Goal: Task Accomplishment & Management: Complete application form

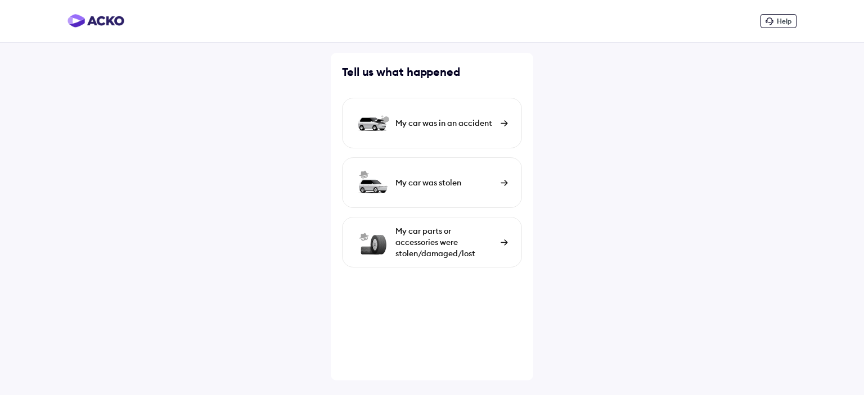
click at [497, 126] on div "My car was in an accident" at bounding box center [432, 123] width 180 height 51
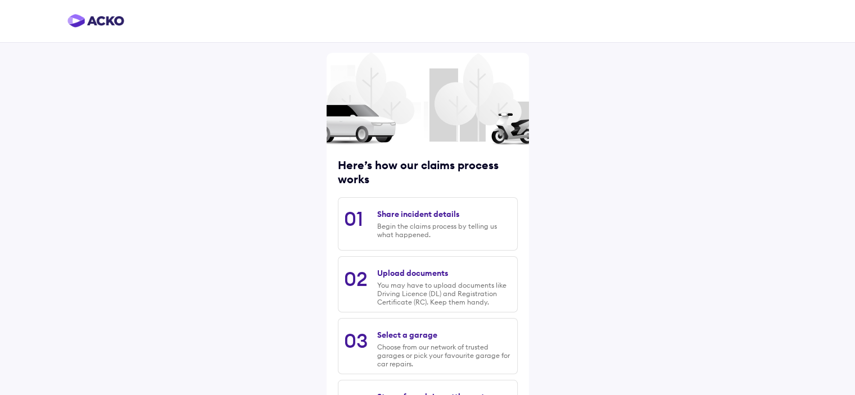
scroll to position [110, 0]
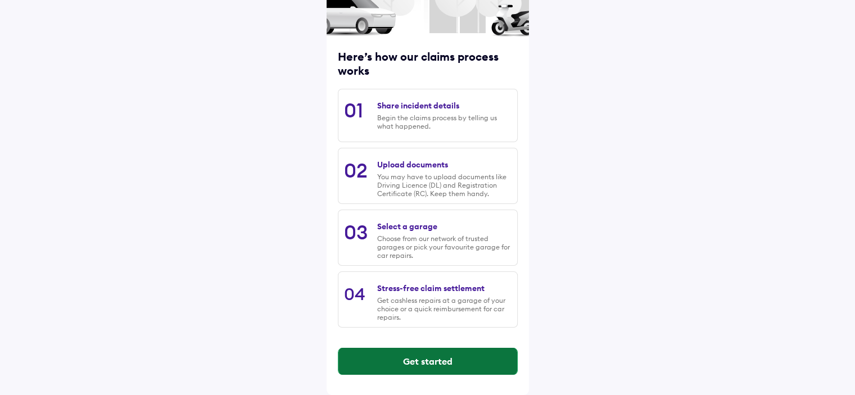
click at [437, 356] on button "Get started" at bounding box center [427, 361] width 179 height 27
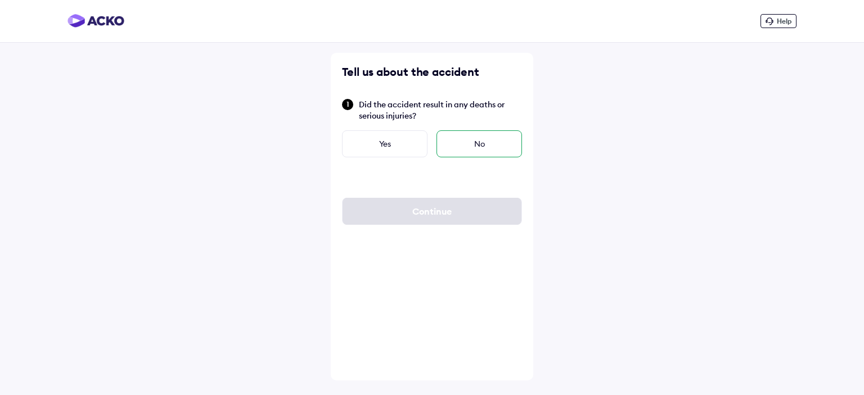
click at [449, 144] on div "No" at bounding box center [478, 143] width 85 height 27
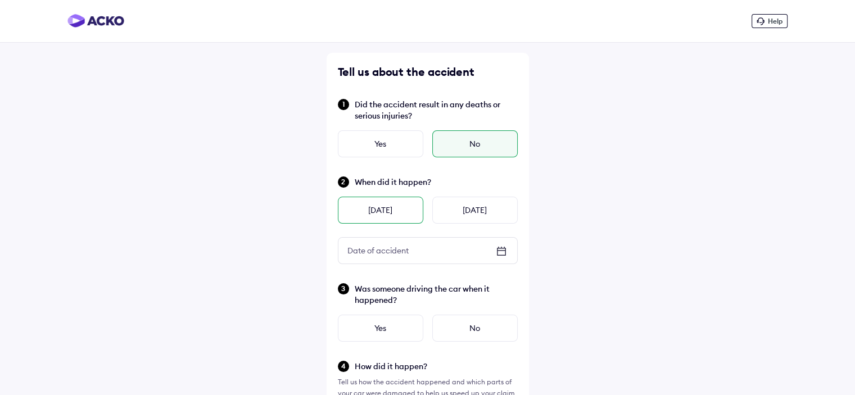
click at [407, 210] on div "[DATE]" at bounding box center [380, 210] width 85 height 27
click at [464, 246] on div "** / ** / ****" at bounding box center [427, 251] width 179 height 26
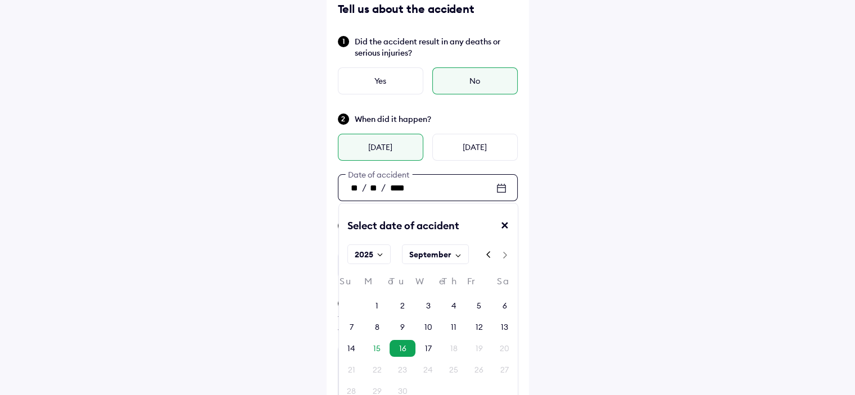
scroll to position [61, 0]
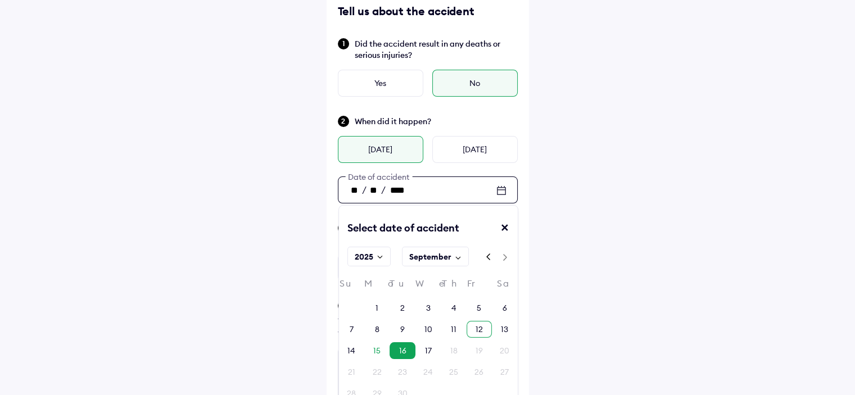
click at [479, 329] on div "12" at bounding box center [479, 329] width 7 height 11
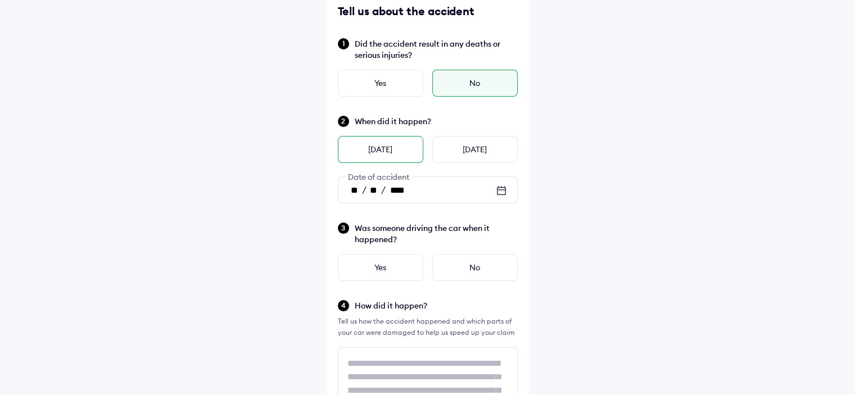
click at [389, 142] on div "[DATE]" at bounding box center [380, 149] width 85 height 27
type input "**"
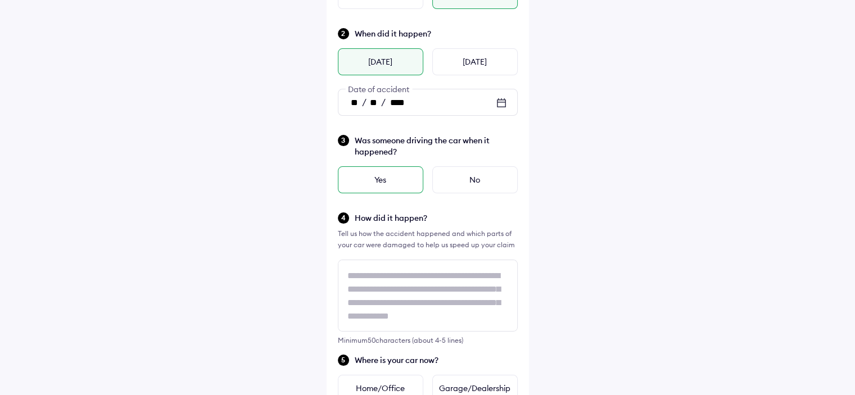
scroll to position [161, 0]
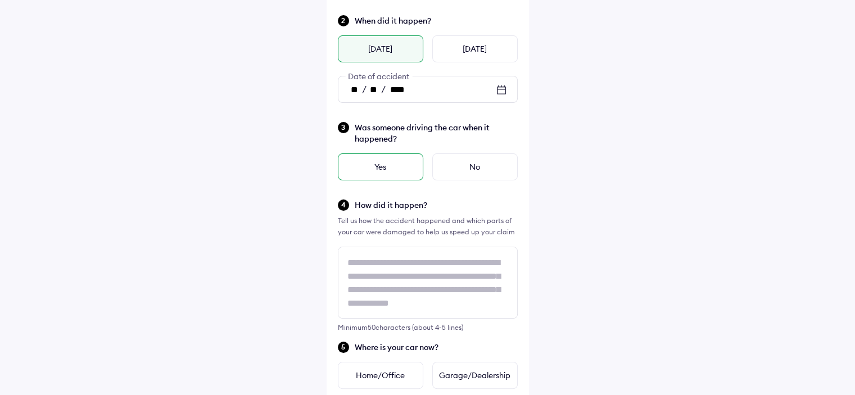
click at [382, 172] on div "Yes" at bounding box center [380, 166] width 85 height 27
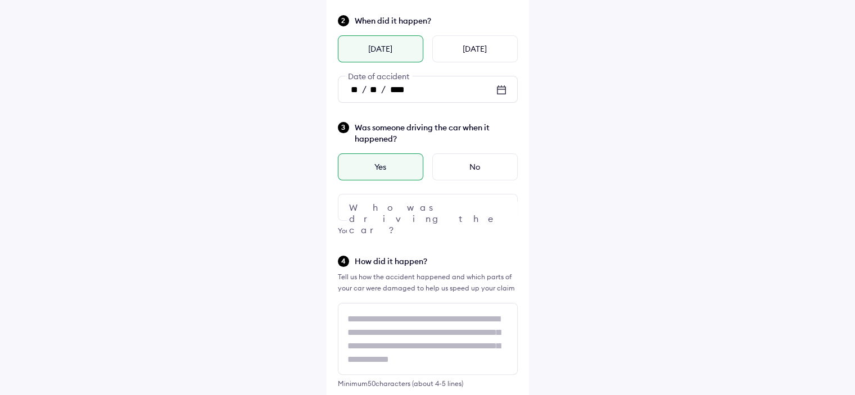
click at [400, 213] on div at bounding box center [428, 207] width 180 height 27
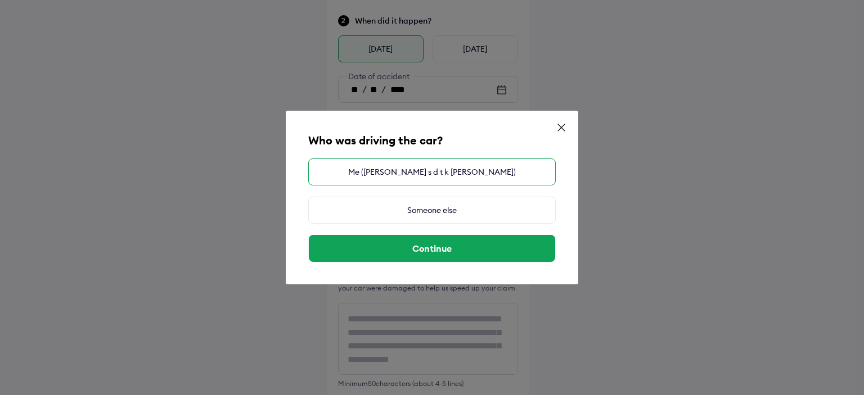
click at [422, 176] on div "Me ([PERSON_NAME] s d t k [PERSON_NAME])" at bounding box center [431, 172] width 247 height 27
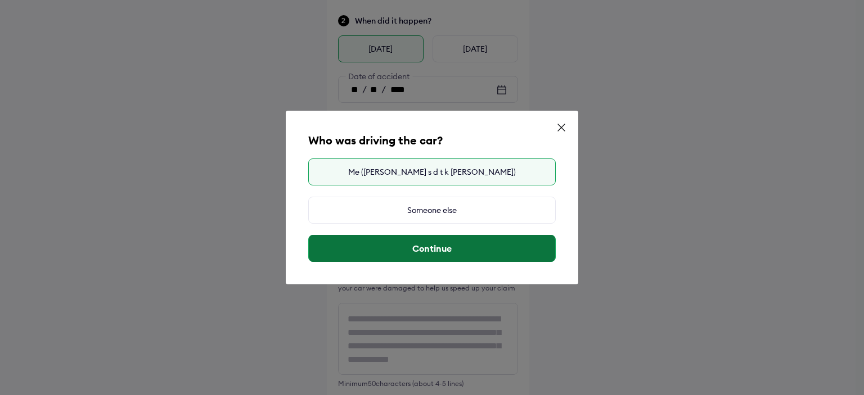
click at [466, 245] on button "Continue" at bounding box center [432, 248] width 246 height 27
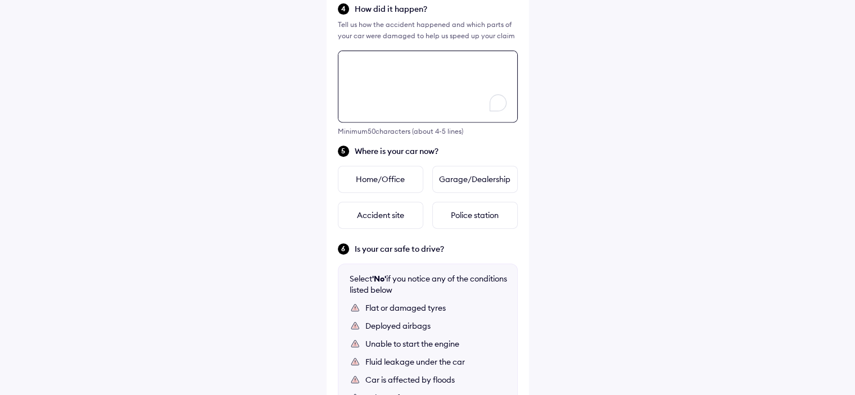
click at [395, 216] on div "Tell us about the accident Did the accident result in any deaths or serious inj…" at bounding box center [428, 94] width 202 height 911
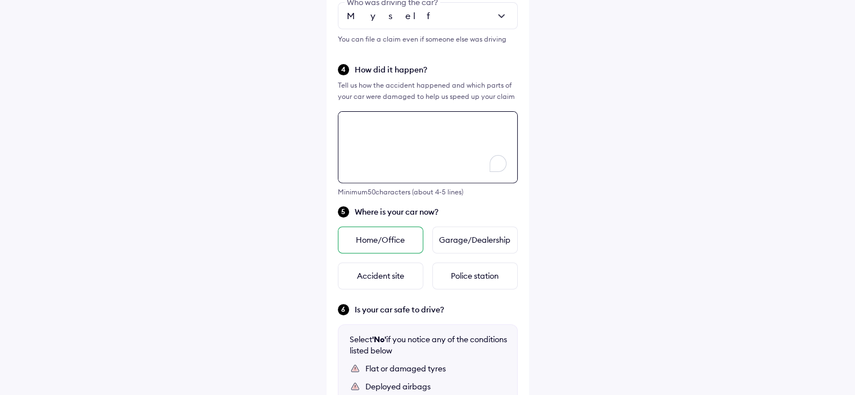
scroll to position [353, 0]
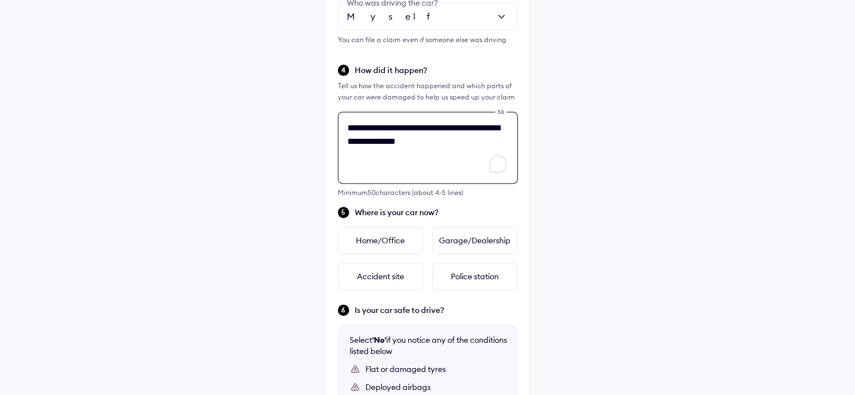
click at [446, 139] on textarea "**********" at bounding box center [428, 148] width 180 height 72
type textarea "**********"
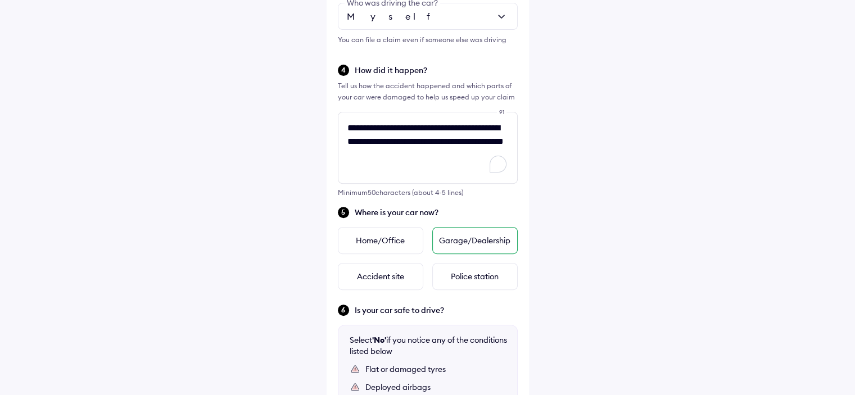
click at [481, 236] on div "Garage/Dealership" at bounding box center [474, 240] width 85 height 27
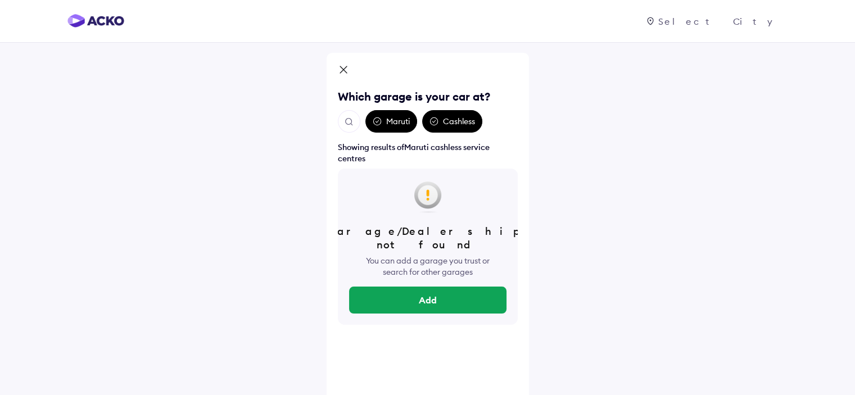
click at [340, 63] on div "Which garage is your car at? Maruti Cashless Showing results of Maruti cashless…" at bounding box center [428, 241] width 202 height 376
click at [396, 119] on div "Maruti" at bounding box center [391, 121] width 52 height 22
click at [448, 124] on div "Cashless" at bounding box center [452, 121] width 60 height 22
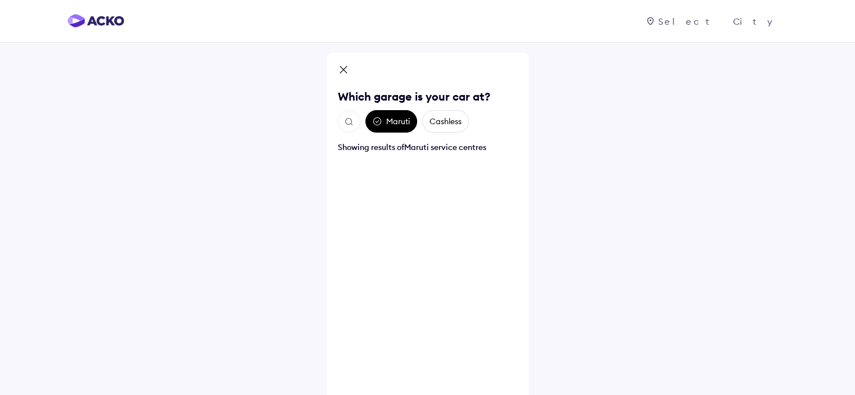
click at [439, 123] on div "Cashless" at bounding box center [445, 121] width 47 height 22
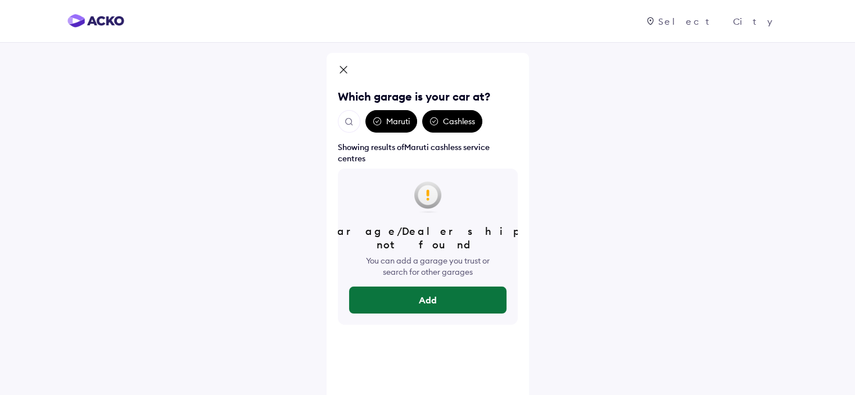
click at [409, 287] on button "Add" at bounding box center [427, 300] width 157 height 27
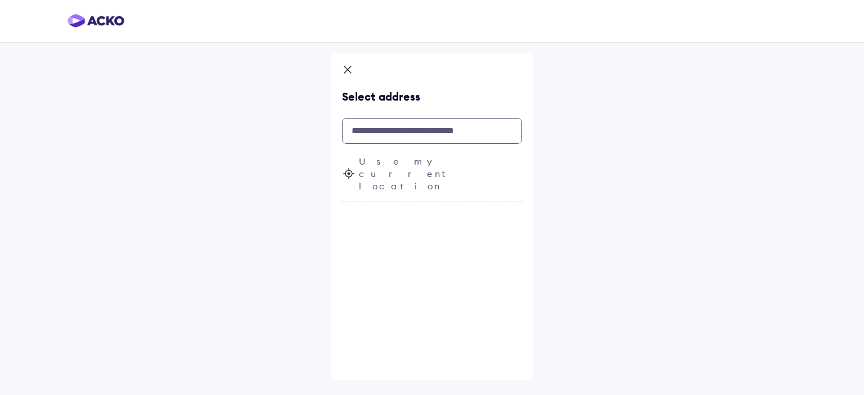
click at [382, 133] on input "text" at bounding box center [432, 131] width 180 height 26
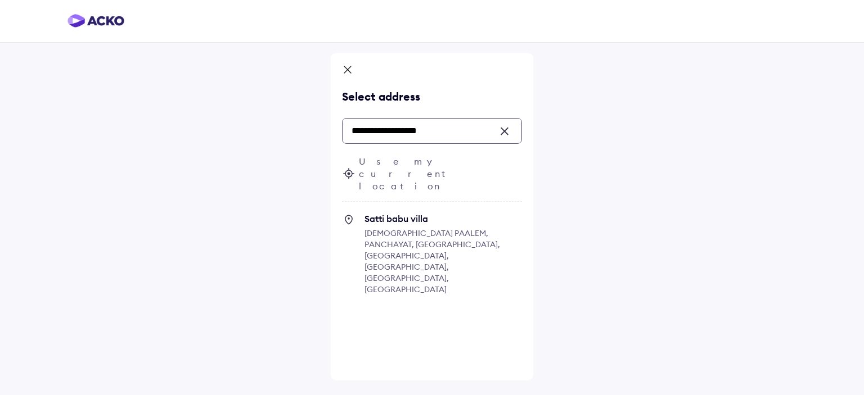
type input "**********"
click at [504, 130] on div at bounding box center [508, 131] width 10 height 10
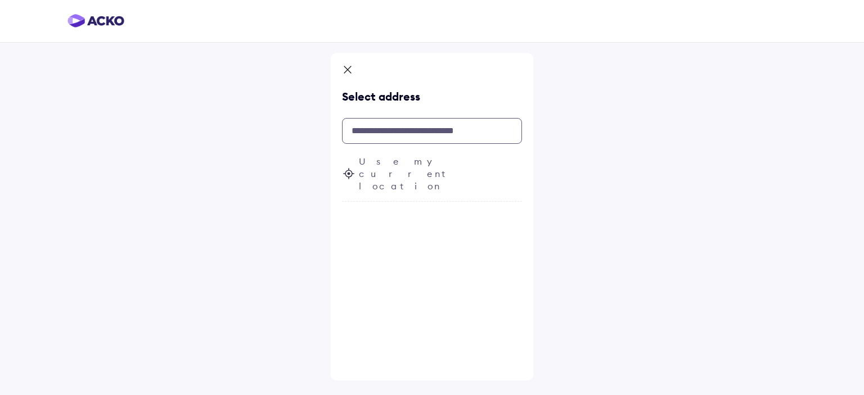
click at [410, 130] on input "text" at bounding box center [432, 131] width 180 height 26
click at [393, 123] on input "text" at bounding box center [432, 131] width 180 height 26
click at [346, 70] on icon at bounding box center [347, 70] width 11 height 13
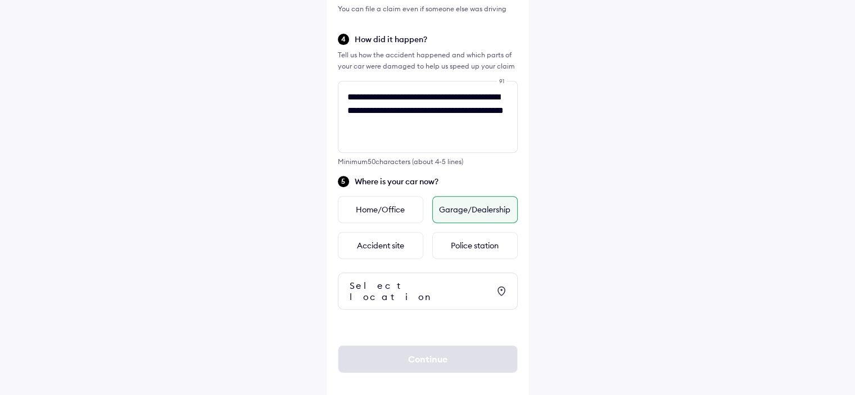
scroll to position [382, 0]
click at [454, 283] on div "Select location" at bounding box center [419, 292] width 139 height 22
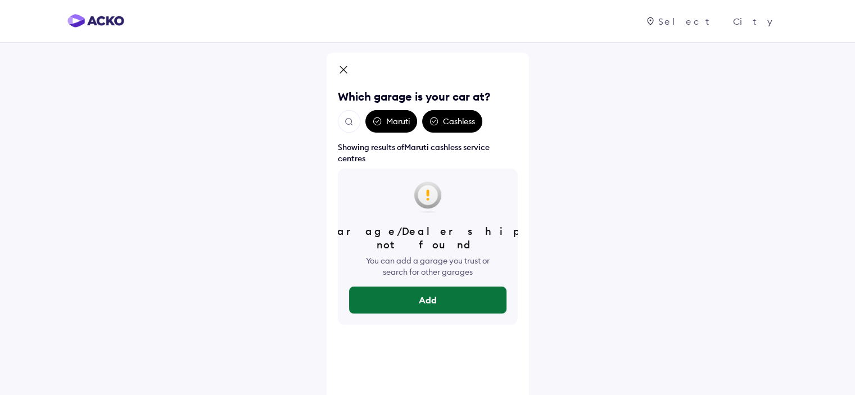
click at [430, 287] on button "Add" at bounding box center [427, 300] width 157 height 27
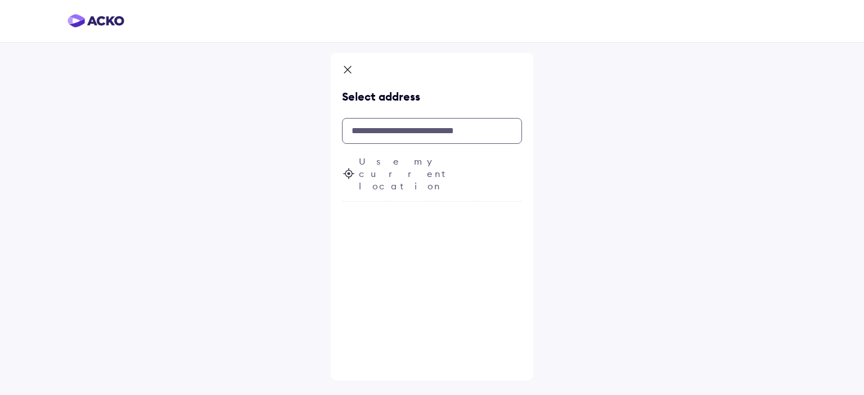
click at [393, 135] on input "text" at bounding box center [432, 131] width 180 height 26
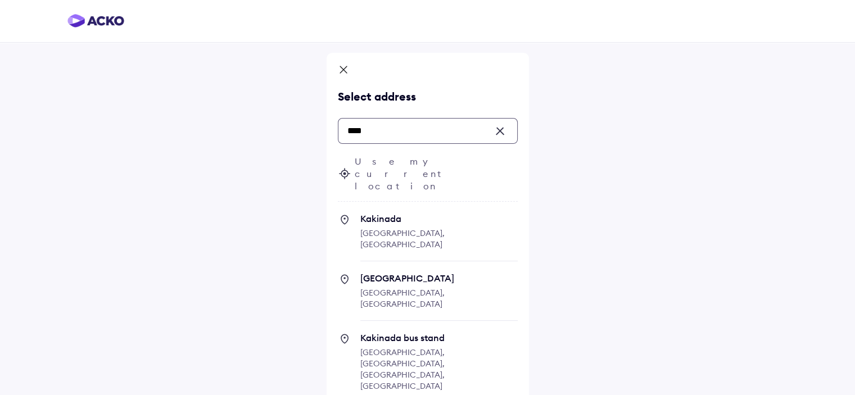
click at [411, 213] on span "Kakinada" at bounding box center [438, 218] width 157 height 11
type input "****"
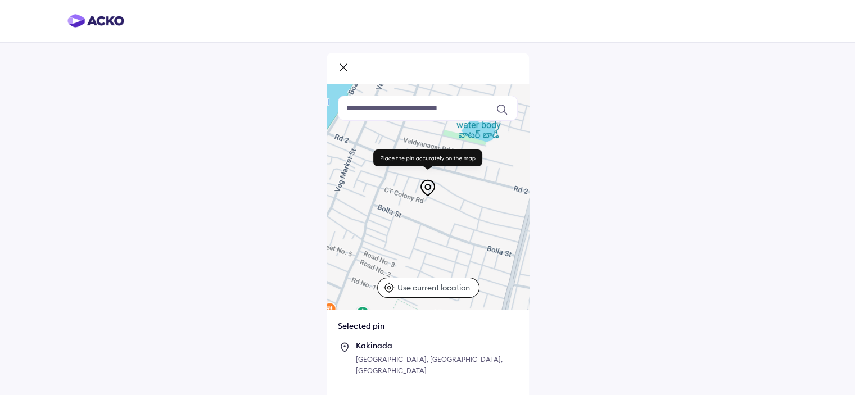
click at [420, 106] on input at bounding box center [428, 108] width 180 height 25
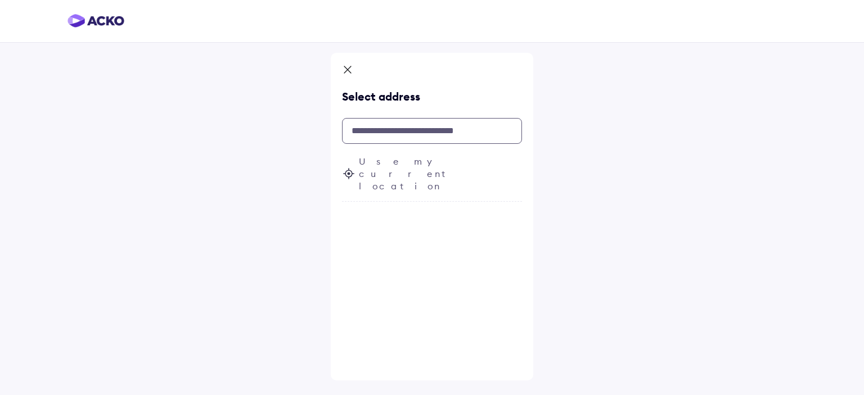
click at [392, 133] on input "text" at bounding box center [432, 131] width 180 height 26
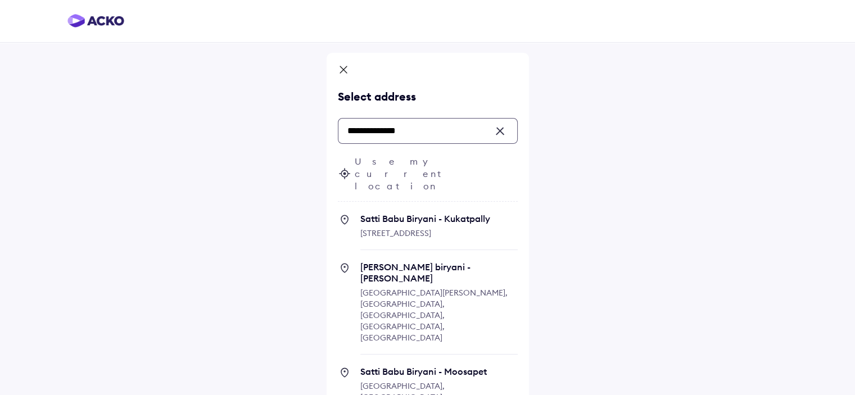
type input "**********"
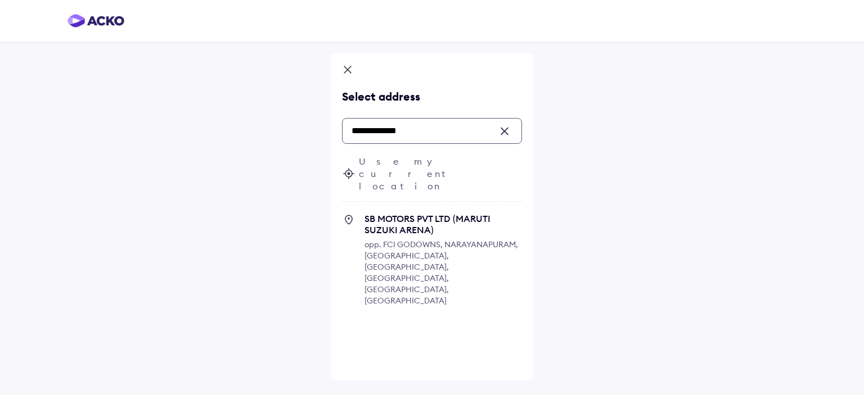
click at [431, 240] on span "opp. FCI GODOWNS, NARAYANAPURAM, Turangi, Kakinada, Tuni, Andhra Pradesh, India" at bounding box center [440, 273] width 153 height 66
type input "**********"
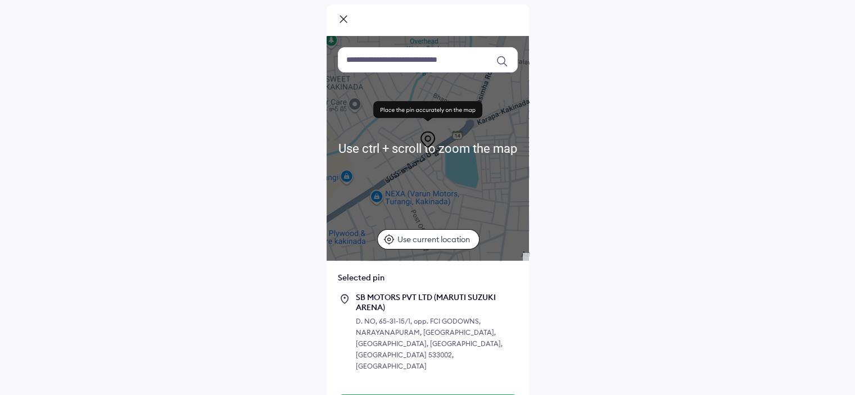
scroll to position [47, 0]
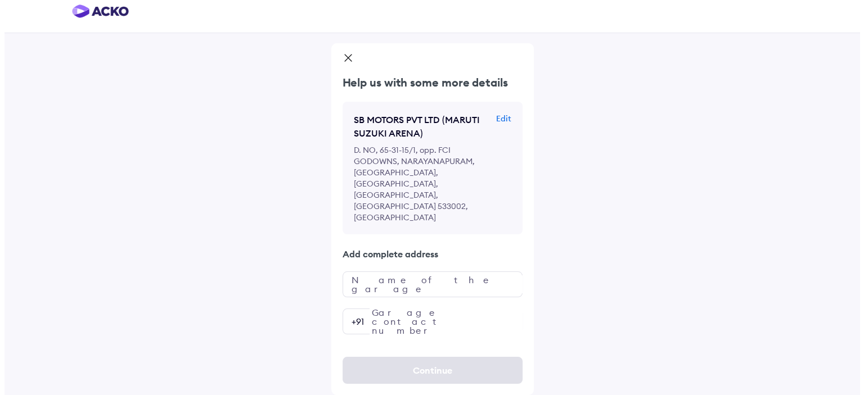
scroll to position [0, 0]
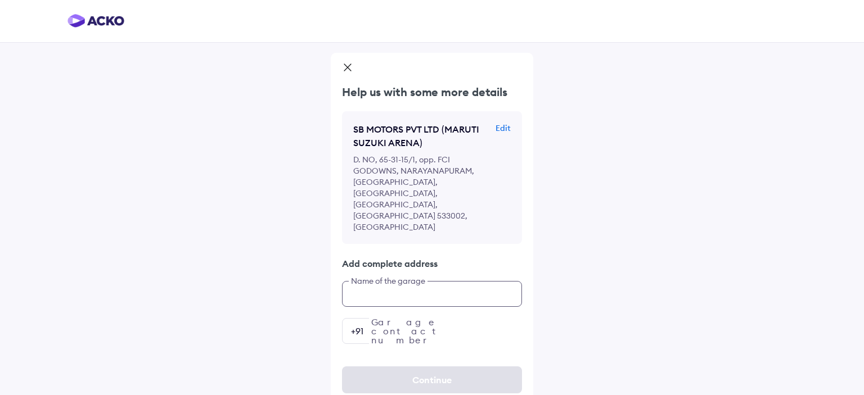
click at [406, 281] on input "text" at bounding box center [432, 294] width 180 height 26
type input "**********"
click at [433, 318] on input "number" at bounding box center [432, 331] width 180 height 26
click at [417, 318] on input "number" at bounding box center [432, 331] width 180 height 26
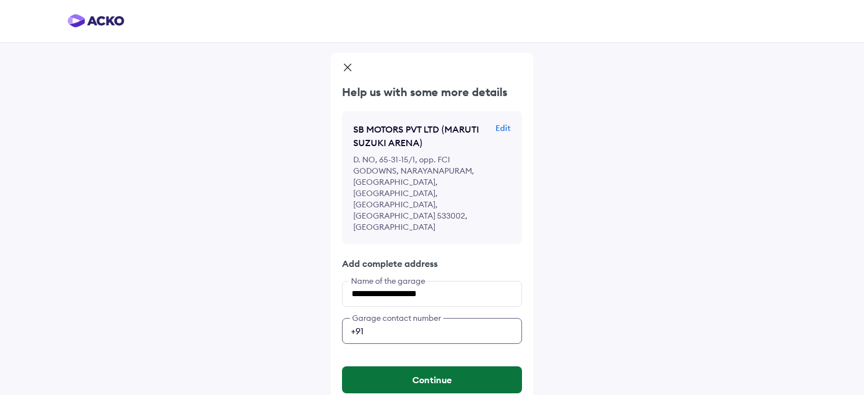
type input "**********"
click at [465, 367] on button "Continue" at bounding box center [432, 380] width 180 height 27
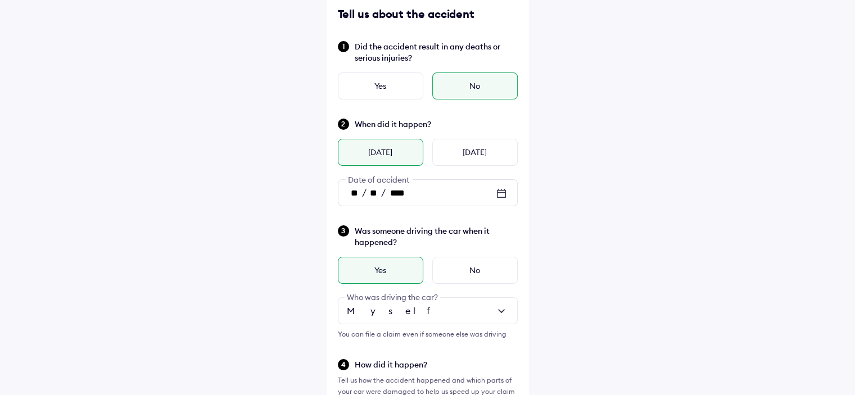
scroll to position [58, 0]
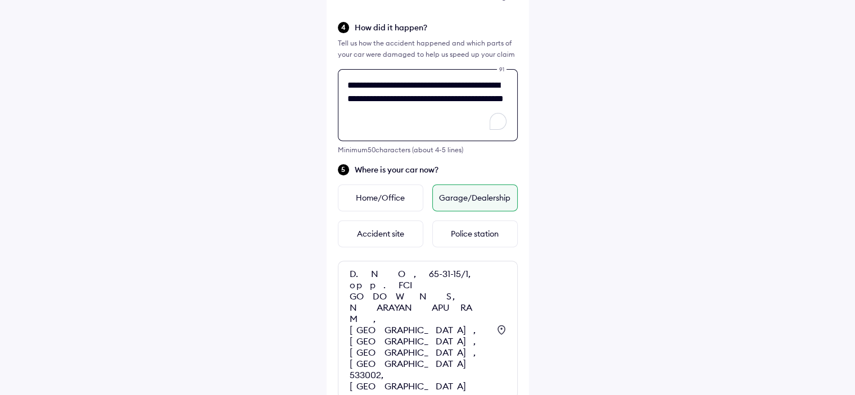
click at [440, 238] on div "**********" at bounding box center [428, 77] width 202 height 838
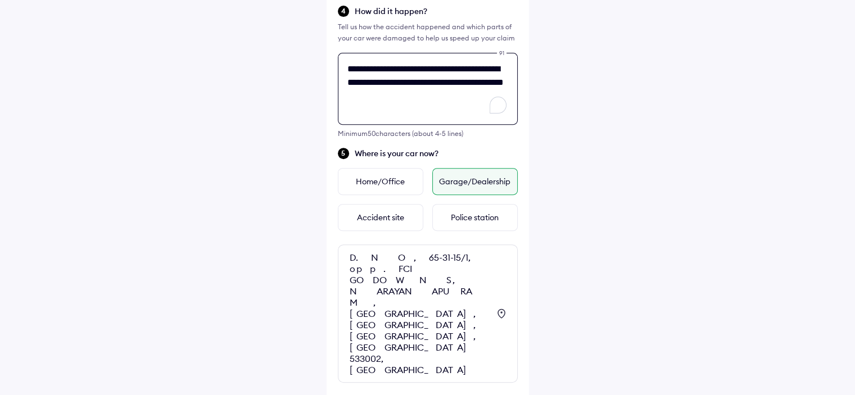
scroll to position [417, 0]
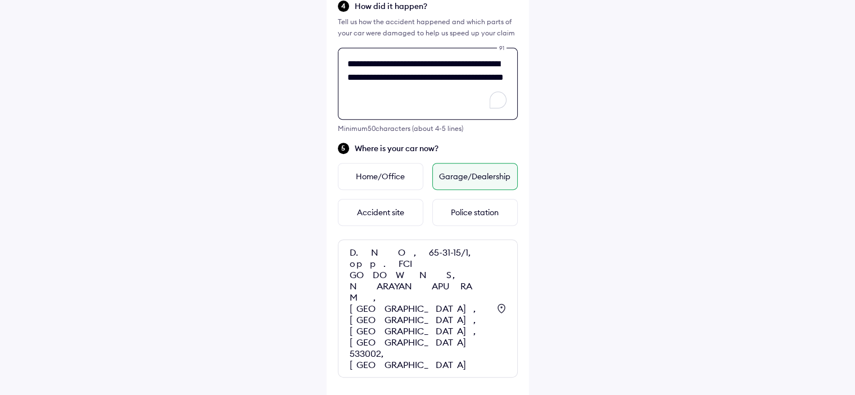
click at [399, 78] on textarea "**********" at bounding box center [428, 84] width 180 height 72
click at [394, 78] on textarea "**********" at bounding box center [428, 84] width 180 height 72
click at [487, 76] on textarea "**********" at bounding box center [428, 84] width 180 height 72
click at [463, 97] on textarea "**********" at bounding box center [428, 84] width 180 height 72
type textarea "**********"
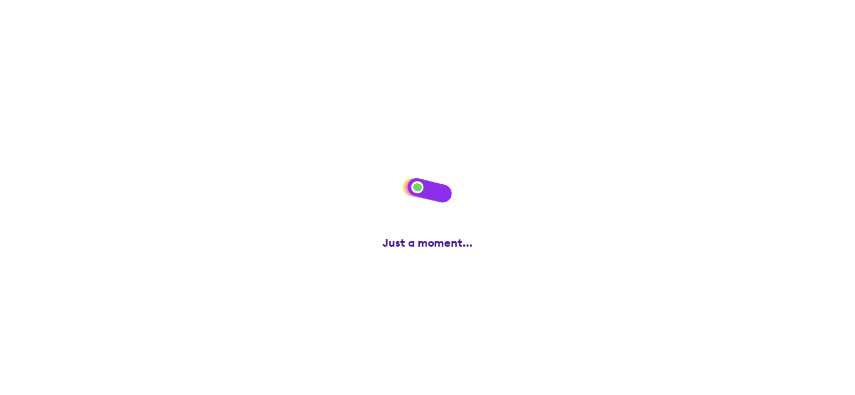
scroll to position [0, 0]
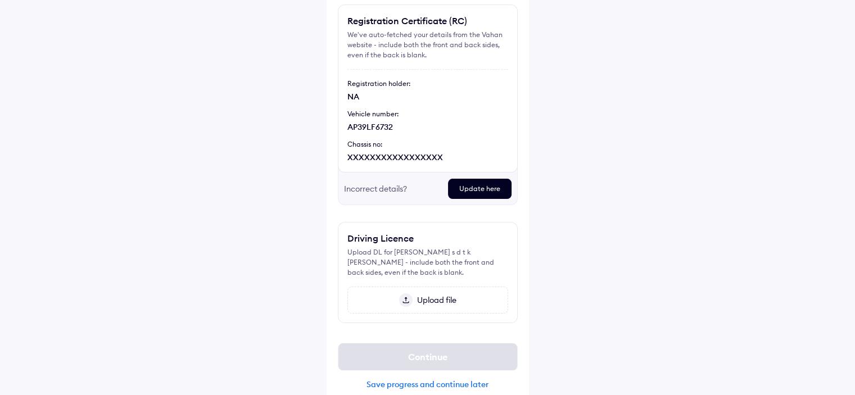
scroll to position [94, 0]
click at [477, 188] on div "Update here" at bounding box center [480, 188] width 64 height 20
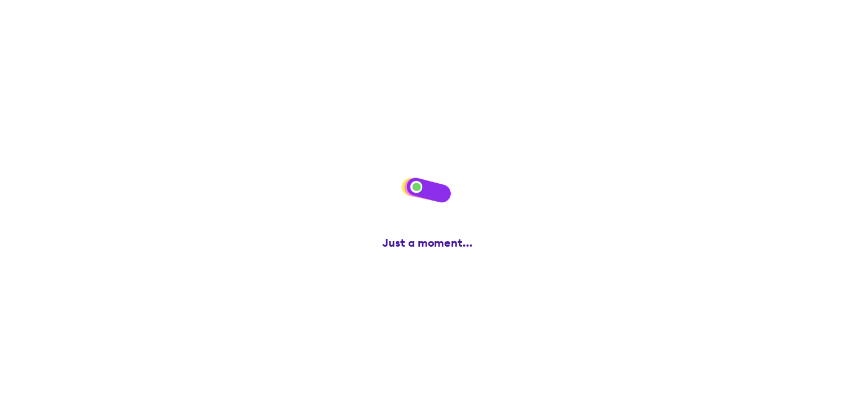
scroll to position [0, 0]
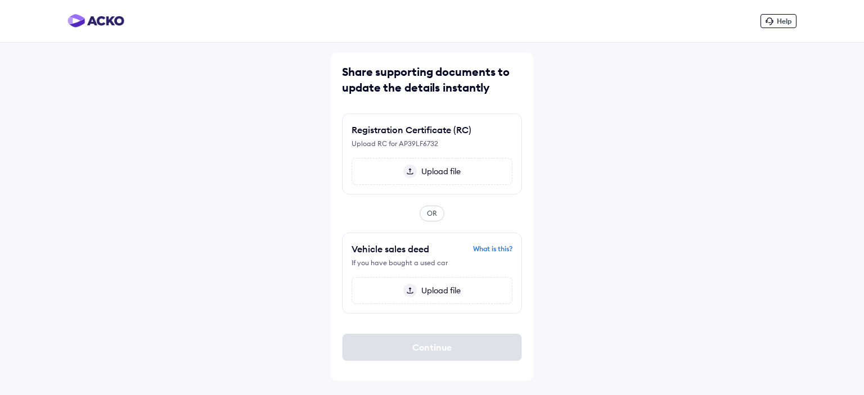
click at [418, 175] on span "Upload file" at bounding box center [439, 171] width 44 height 10
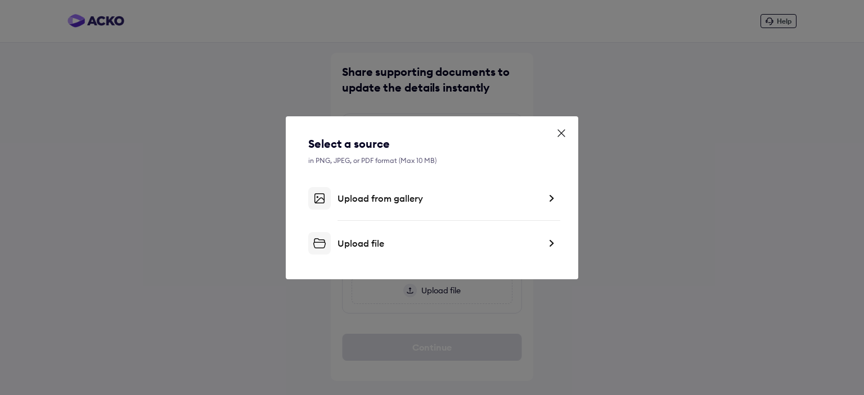
click at [401, 204] on div "Upload from gallery" at bounding box center [431, 198] width 247 height 22
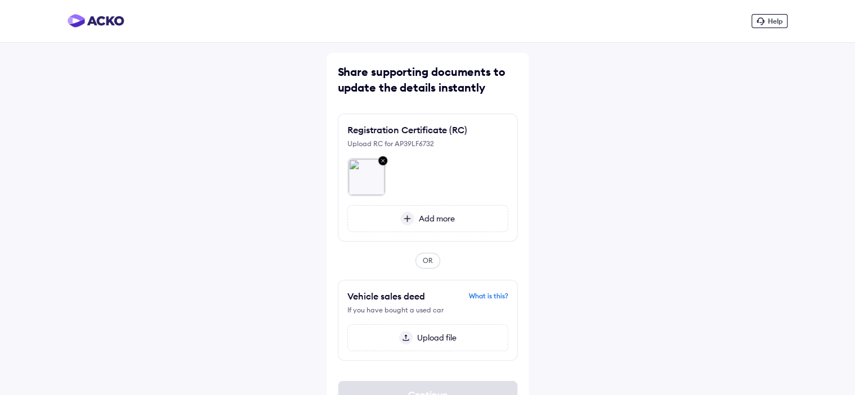
click at [426, 220] on span "Add more" at bounding box center [434, 219] width 40 height 10
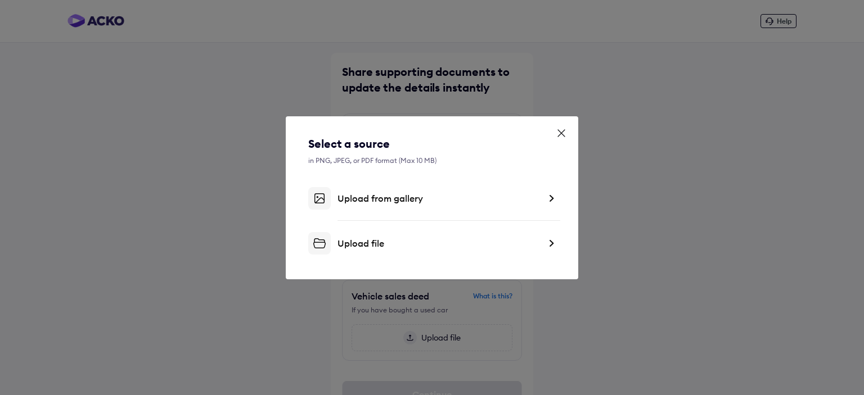
click at [376, 202] on div "Upload from gallery" at bounding box center [438, 198] width 202 height 11
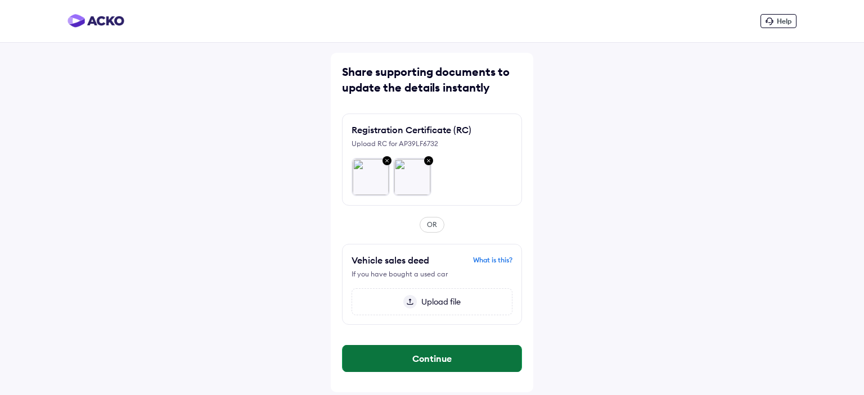
click at [460, 354] on button "Continue" at bounding box center [431, 358] width 179 height 27
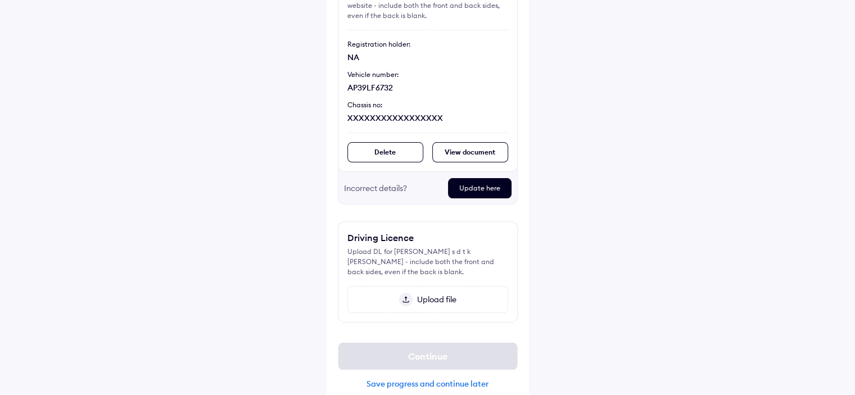
scroll to position [135, 0]
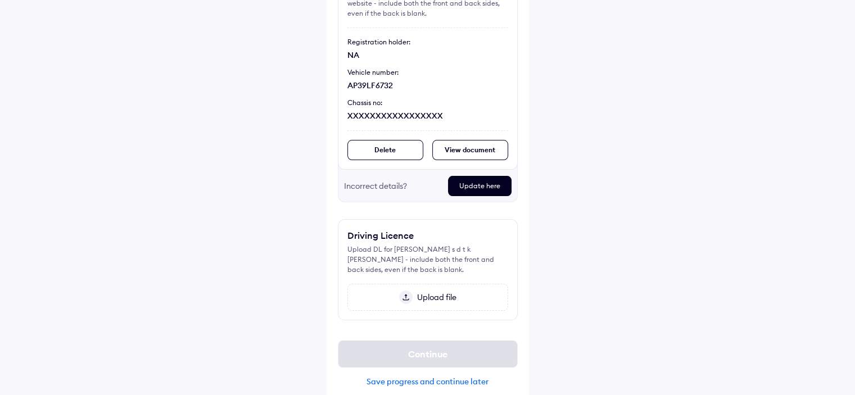
click at [409, 291] on img at bounding box center [405, 297] width 13 height 13
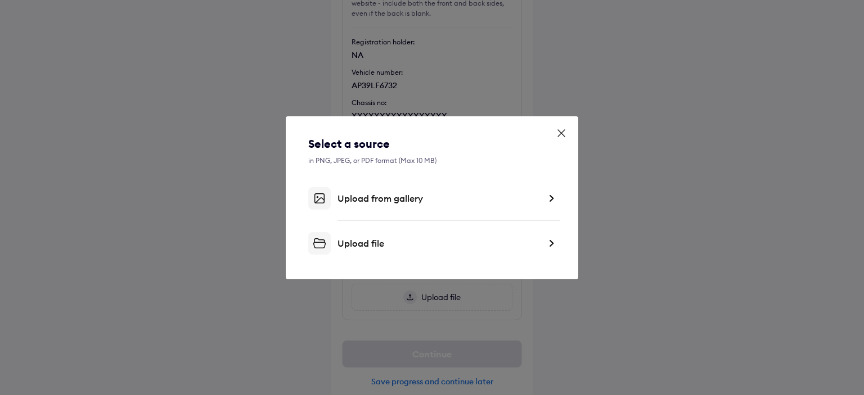
click at [371, 197] on div "Upload from gallery" at bounding box center [438, 198] width 202 height 11
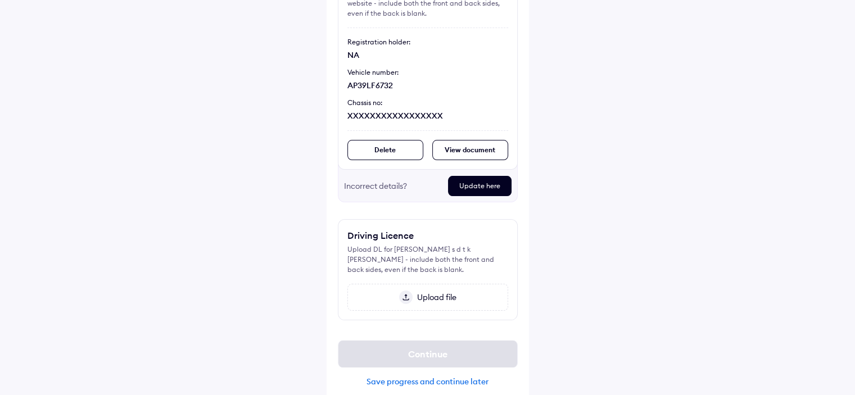
click at [413, 292] on span "Upload file" at bounding box center [435, 297] width 44 height 10
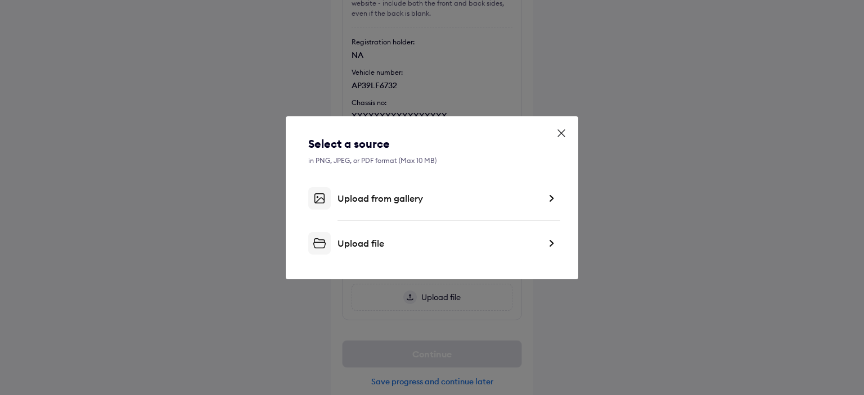
drag, startPoint x: 376, startPoint y: 212, endPoint x: 370, endPoint y: 201, distance: 12.3
click at [370, 201] on div "Select a source in PNG, JPEG, or PDF format (Max 10 MB) Upload from gallery Upl…" at bounding box center [431, 195] width 247 height 119
click at [370, 201] on div "Upload from gallery" at bounding box center [438, 198] width 202 height 11
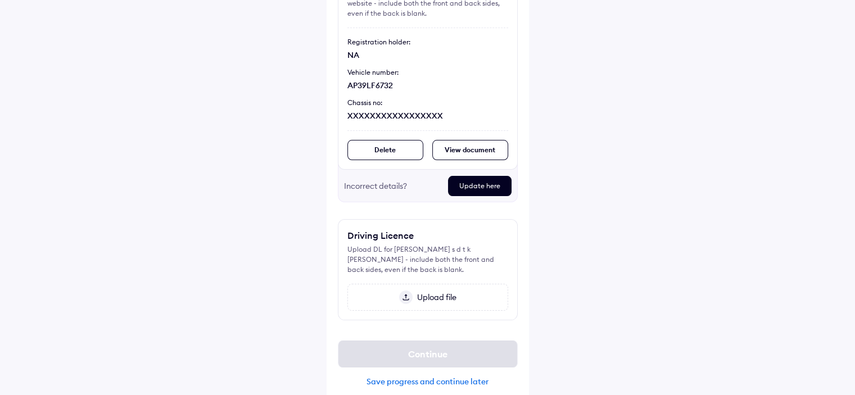
click at [424, 292] on span "Upload file" at bounding box center [435, 297] width 44 height 10
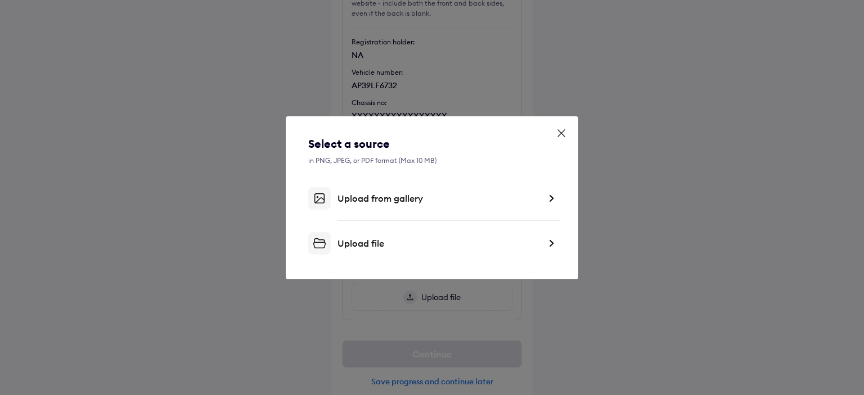
click at [398, 250] on div "Upload file" at bounding box center [431, 243] width 247 height 22
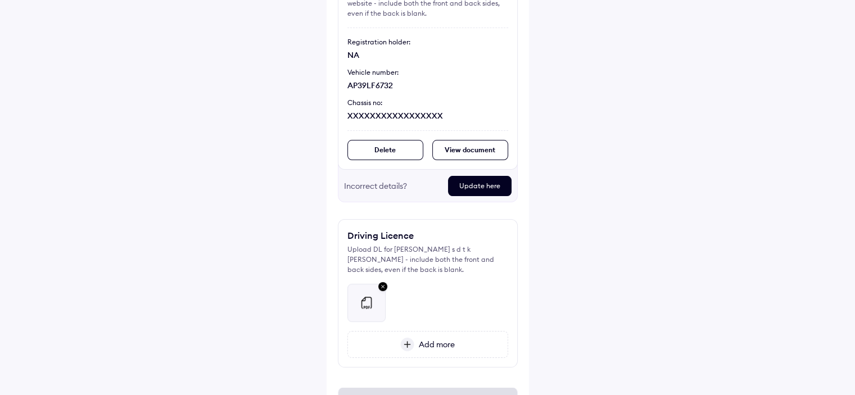
scroll to position [183, 0]
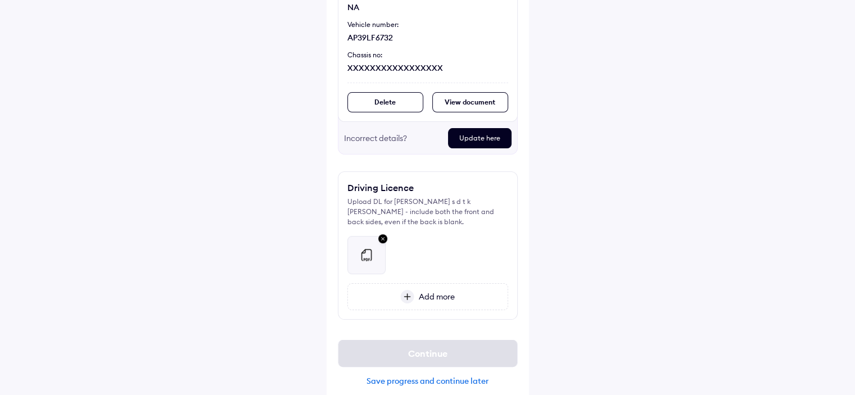
click at [480, 102] on div "View document" at bounding box center [470, 102] width 76 height 20
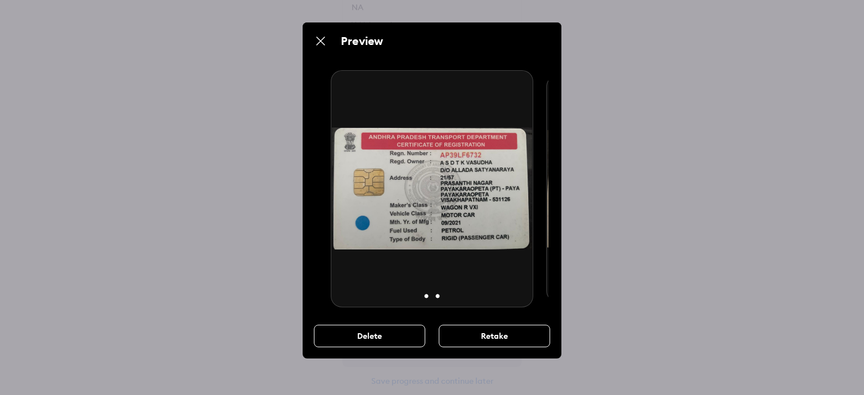
click at [439, 296] on button "2" at bounding box center [437, 296] width 11 height 11
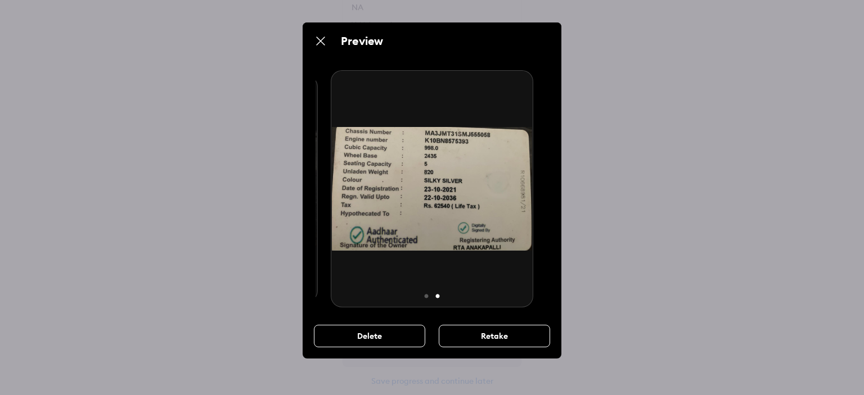
click at [319, 40] on img at bounding box center [320, 40] width 13 height 13
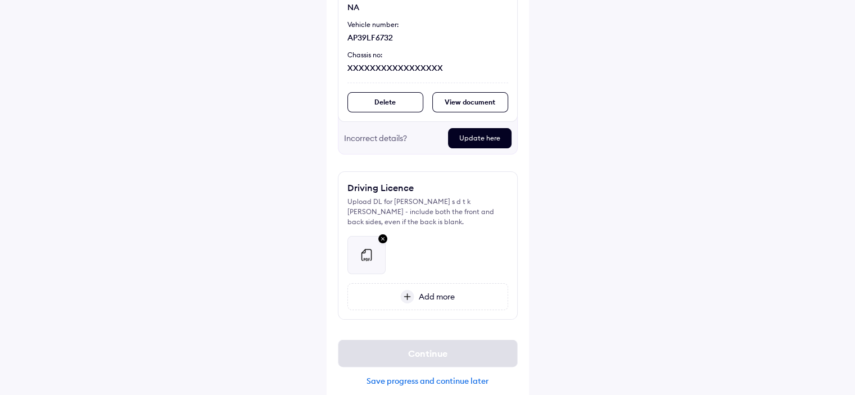
scroll to position [182, 0]
click at [437, 377] on div "Save progress and continue later" at bounding box center [428, 382] width 180 height 10
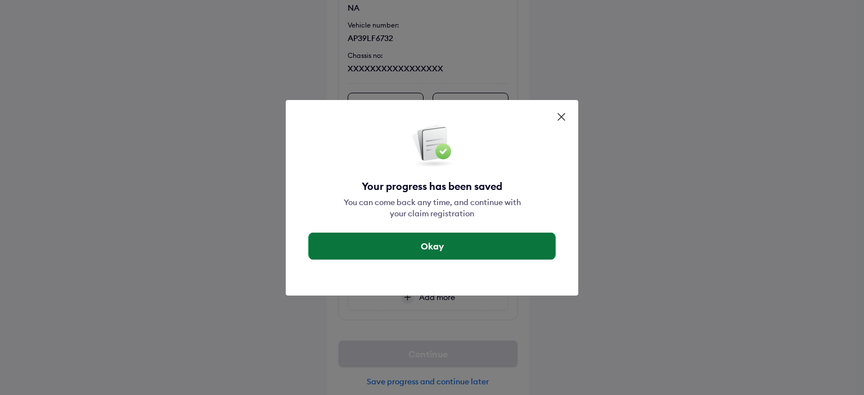
click at [433, 247] on button "Okay" at bounding box center [432, 246] width 246 height 27
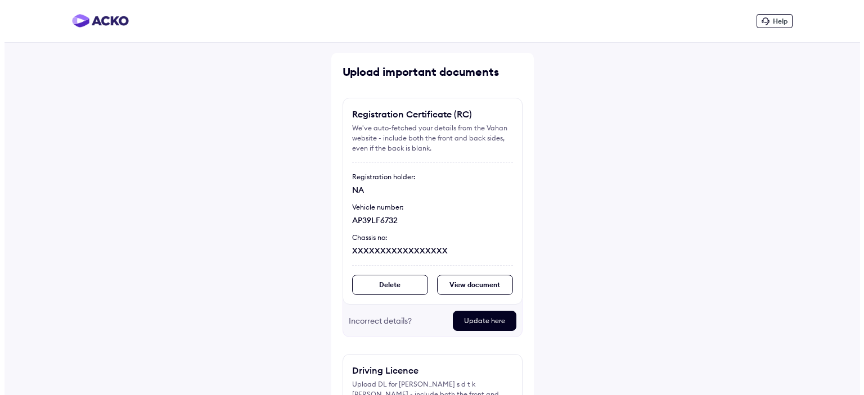
scroll to position [182, 0]
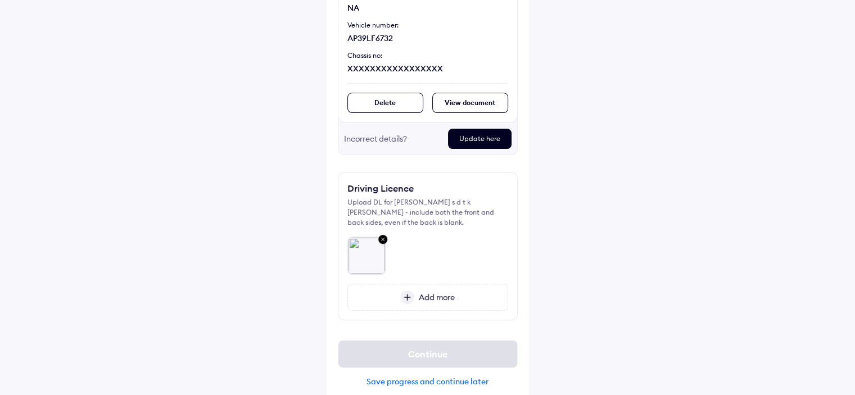
click at [417, 292] on div "Add more" at bounding box center [427, 297] width 161 height 27
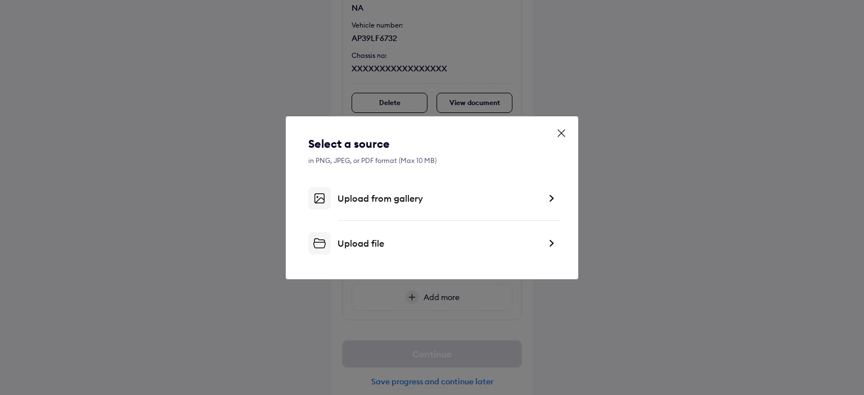
click at [379, 211] on div "Select a source in PNG, JPEG, or PDF format (Max 10 MB) Upload from gallery Upl…" at bounding box center [431, 195] width 247 height 119
click at [380, 204] on div "Upload from gallery" at bounding box center [431, 198] width 247 height 22
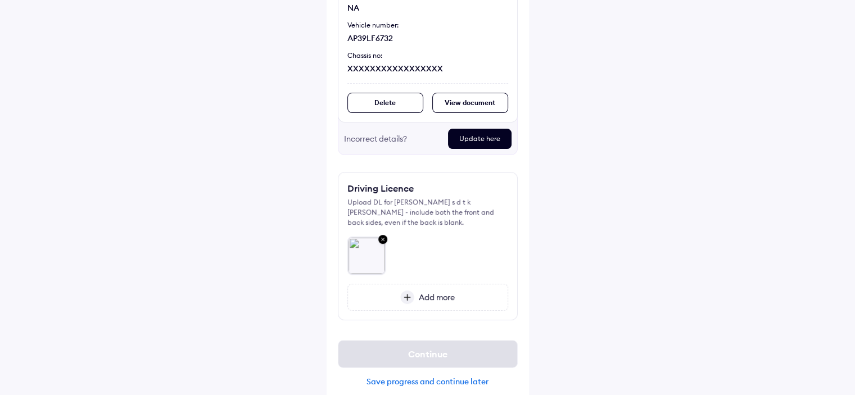
click at [383, 233] on img at bounding box center [382, 240] width 13 height 15
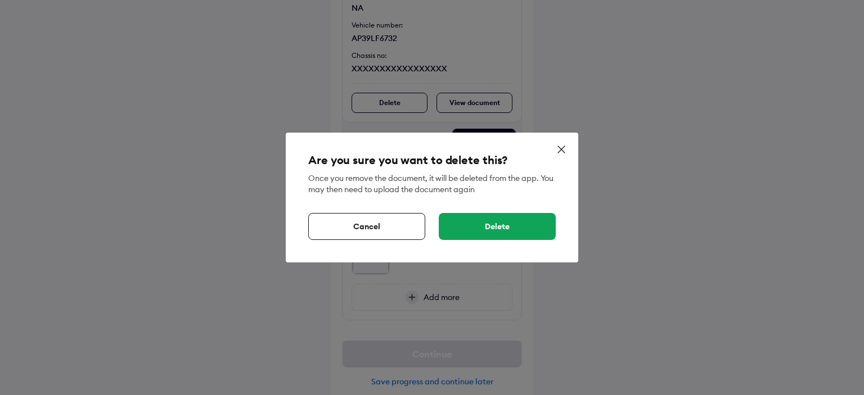
click at [467, 226] on div "Delete" at bounding box center [497, 226] width 117 height 27
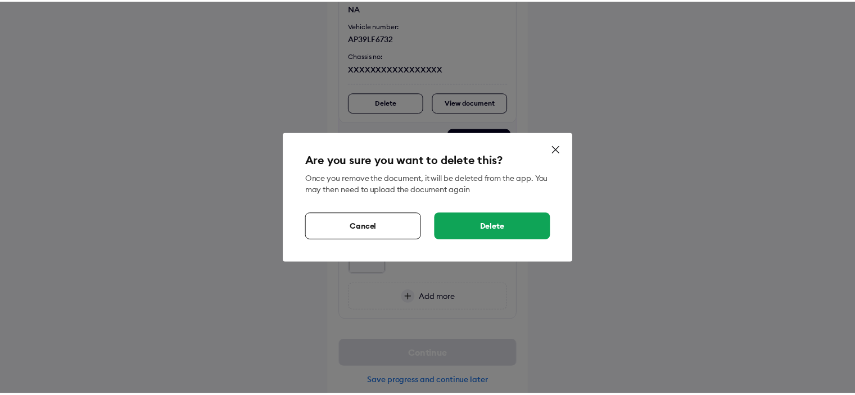
scroll to position [135, 0]
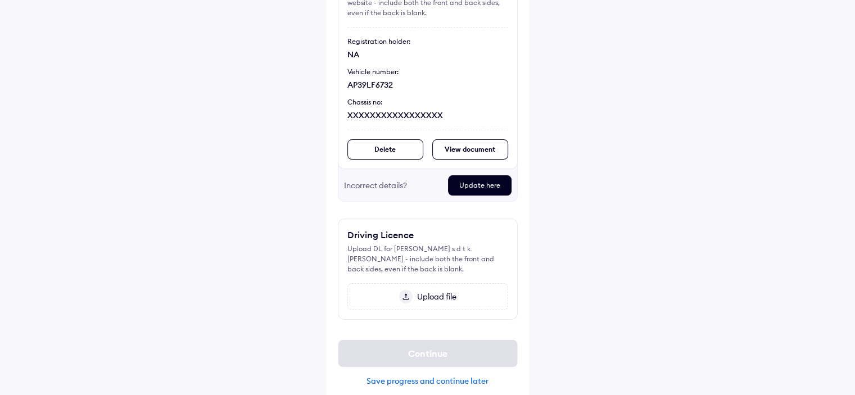
click at [413, 292] on span "Upload file" at bounding box center [435, 297] width 44 height 10
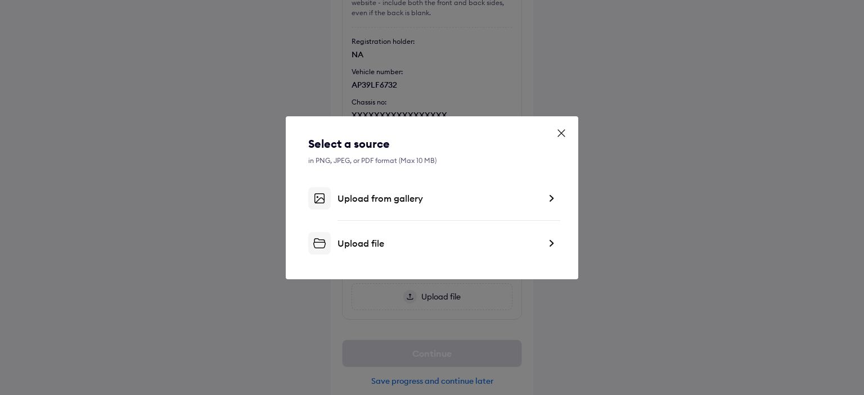
click at [380, 249] on div "Upload file" at bounding box center [431, 243] width 247 height 22
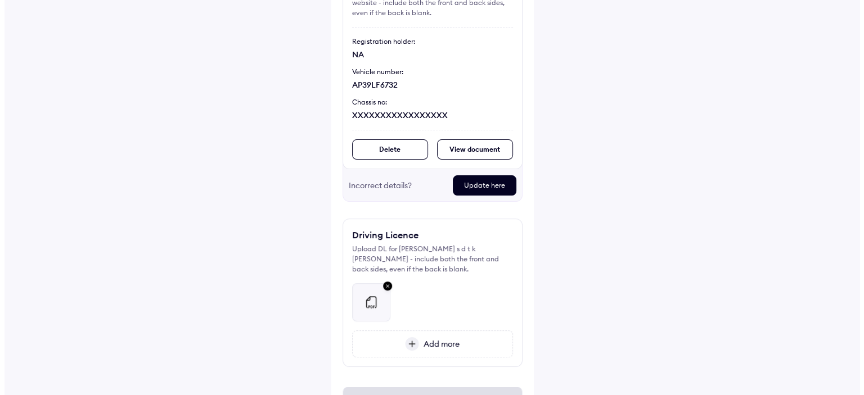
scroll to position [183, 0]
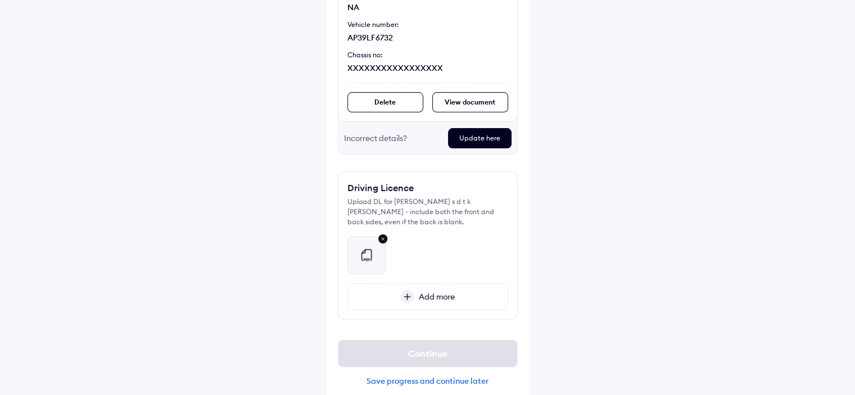
click at [383, 232] on img at bounding box center [382, 239] width 13 height 15
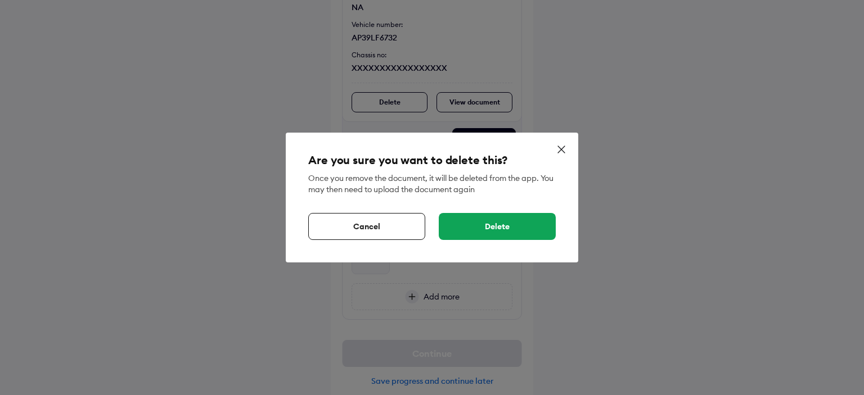
click at [472, 227] on div "Delete" at bounding box center [497, 226] width 117 height 27
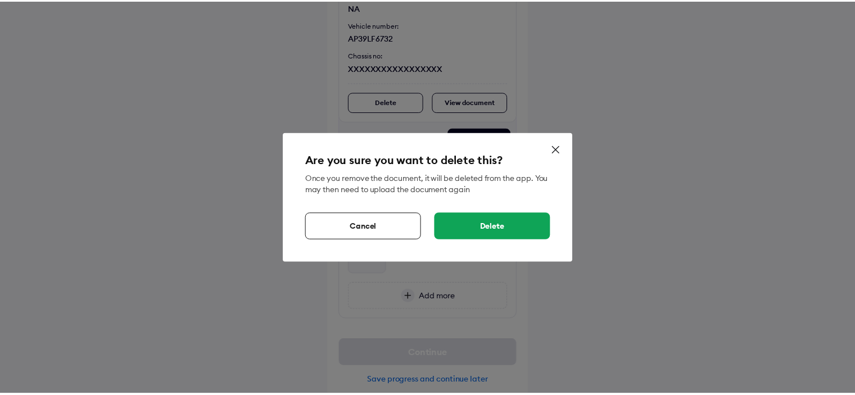
scroll to position [135, 0]
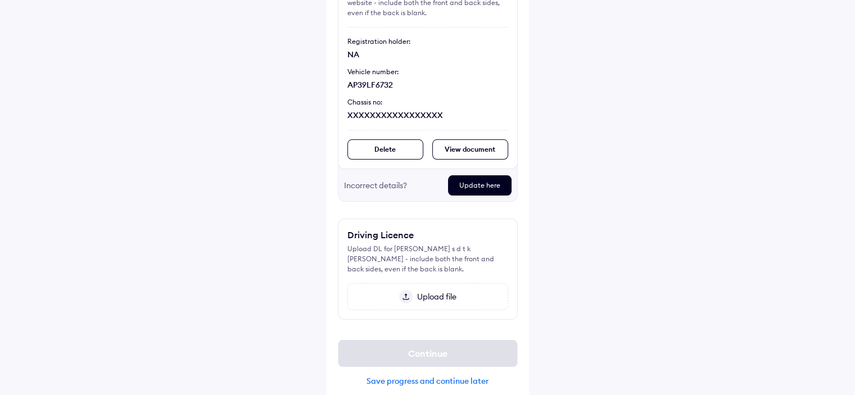
click at [409, 293] on div "Upload file" at bounding box center [427, 296] width 161 height 27
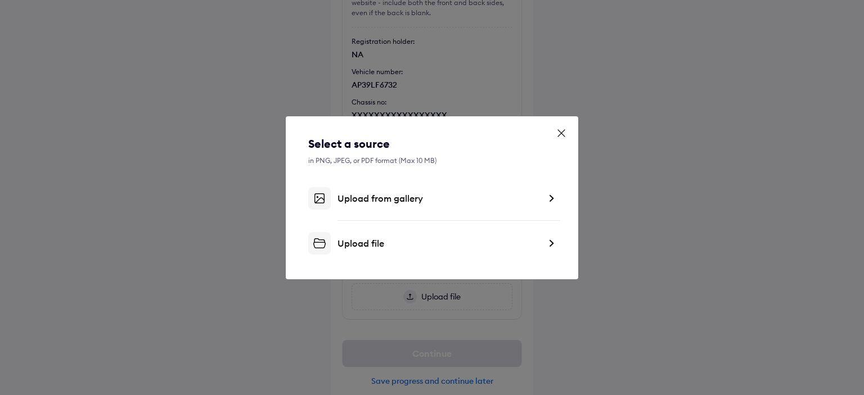
click at [369, 245] on div "Upload file" at bounding box center [438, 243] width 202 height 11
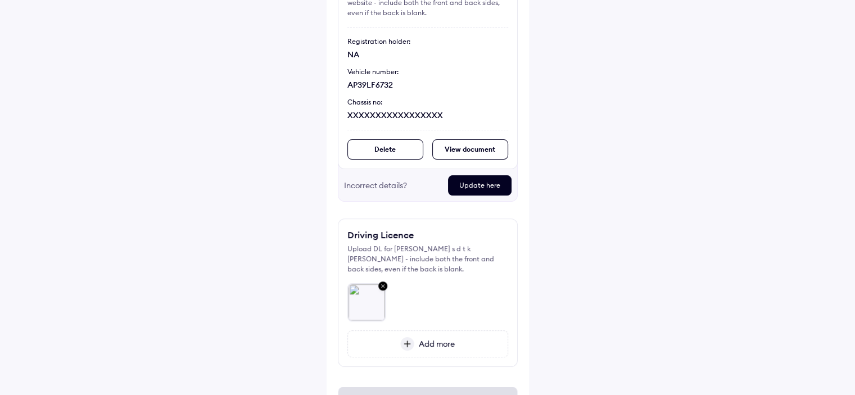
click at [421, 339] on span "Add more" at bounding box center [434, 344] width 40 height 10
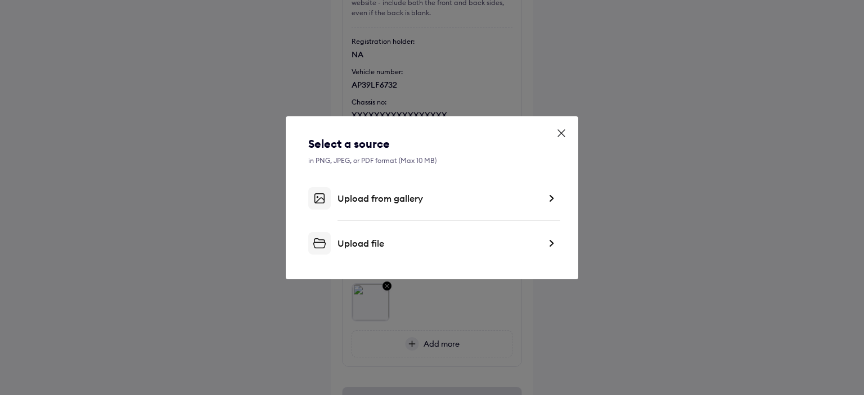
click at [363, 236] on div "Upload file" at bounding box center [431, 243] width 247 height 22
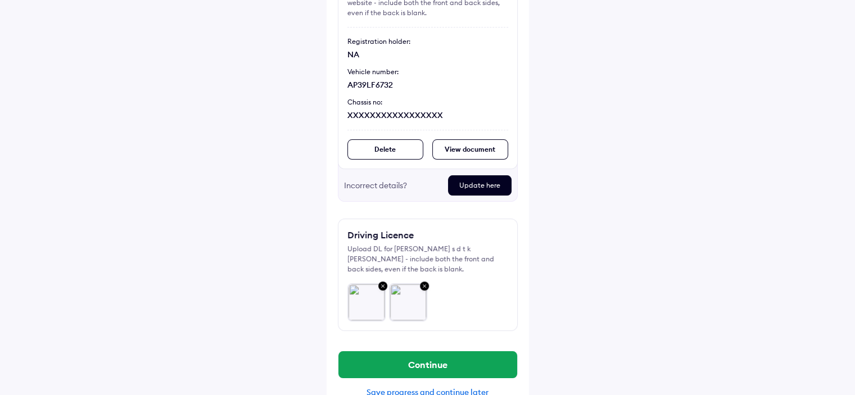
scroll to position [147, 0]
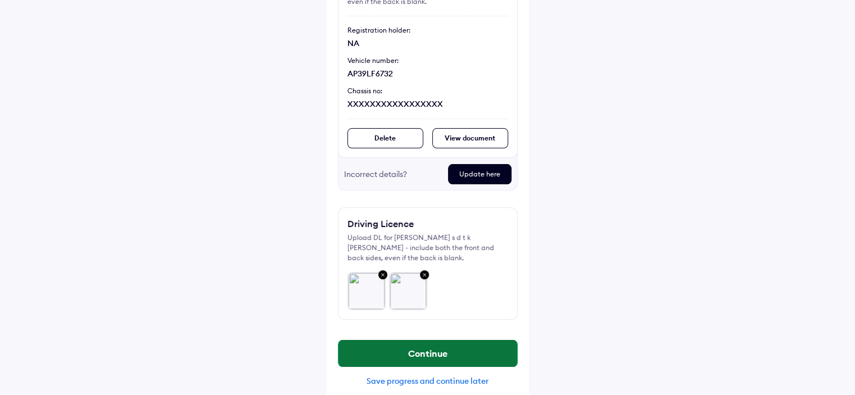
click at [470, 340] on button "Continue" at bounding box center [427, 353] width 179 height 27
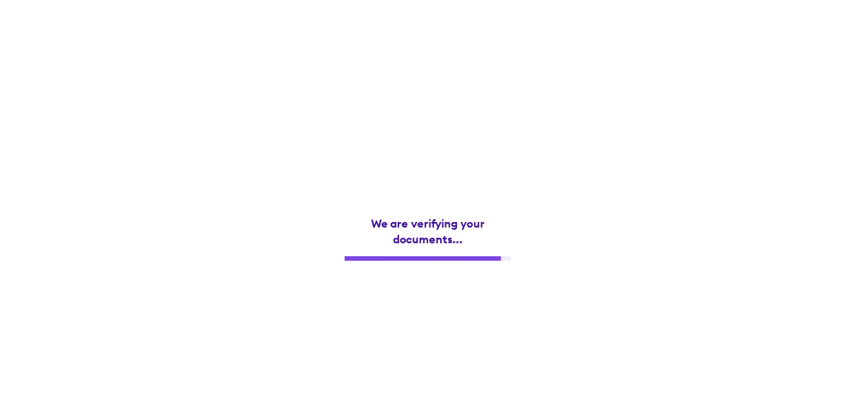
scroll to position [0, 0]
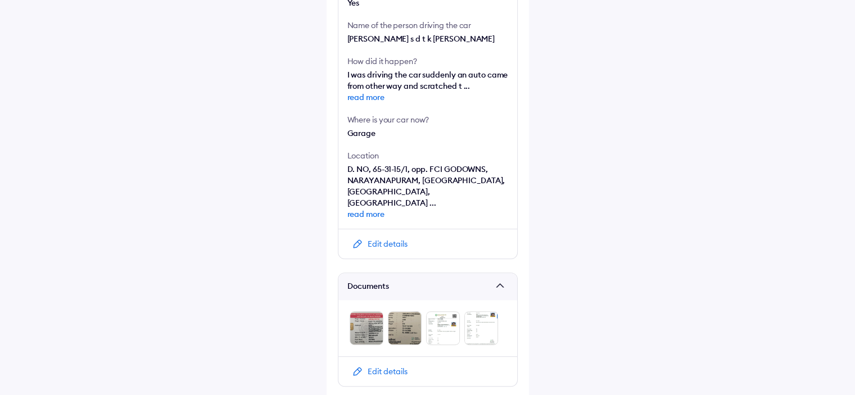
scroll to position [424, 0]
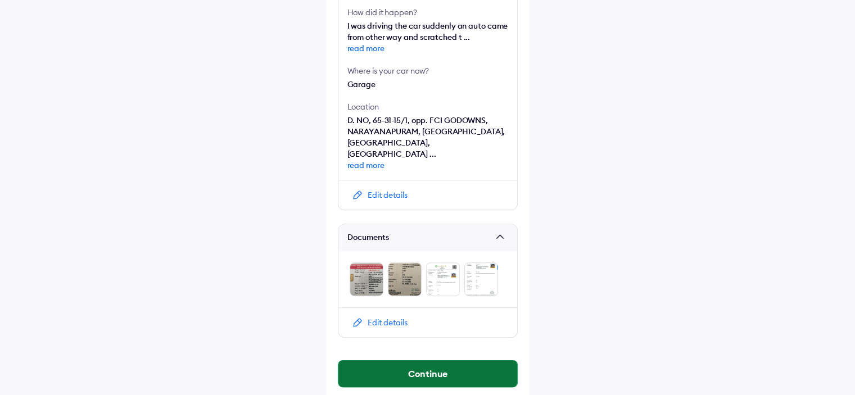
click at [494, 360] on button "Continue" at bounding box center [427, 373] width 179 height 27
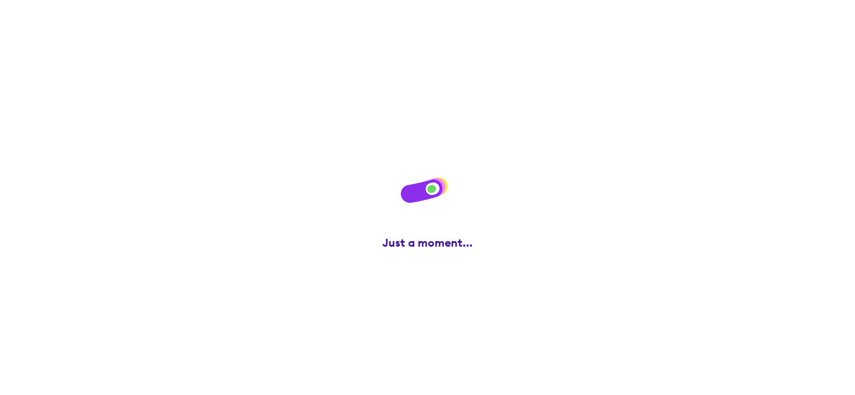
scroll to position [0, 0]
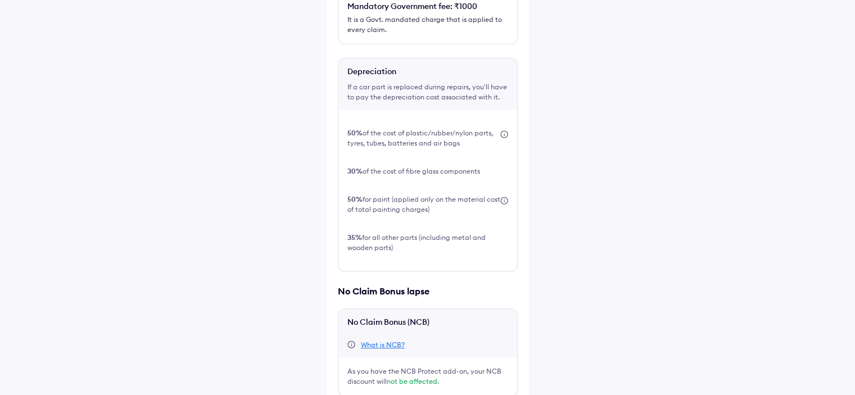
scroll to position [347, 0]
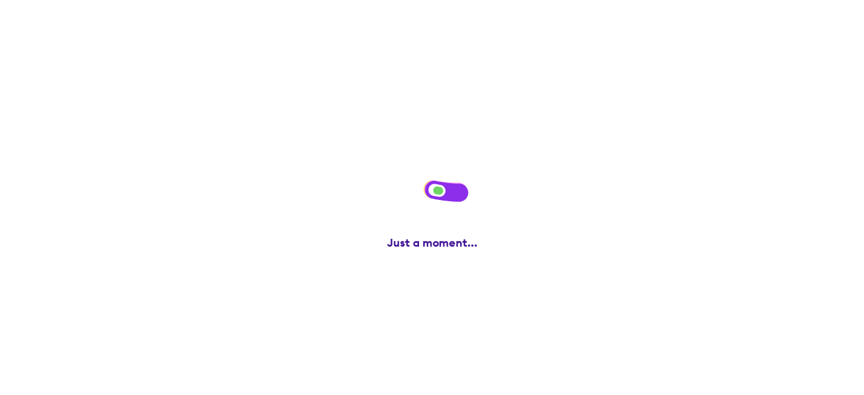
scroll to position [0, 0]
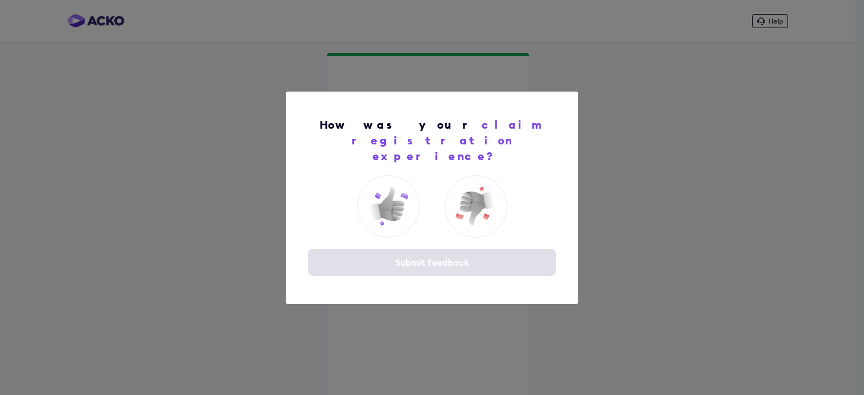
click at [639, 103] on div "How was your claim registration experience? Submit Feedback" at bounding box center [432, 197] width 864 height 395
click at [491, 199] on img at bounding box center [475, 206] width 45 height 45
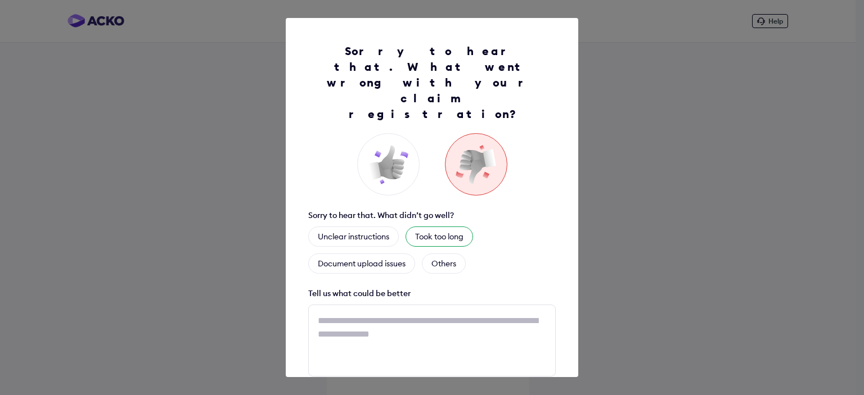
click at [441, 227] on div "Took too long" at bounding box center [438, 237] width 67 height 20
click at [374, 254] on div "Document upload issues" at bounding box center [361, 264] width 107 height 20
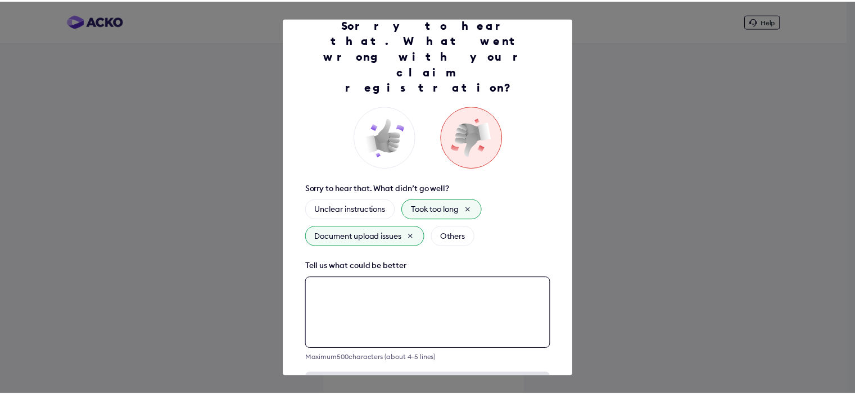
scroll to position [31, 0]
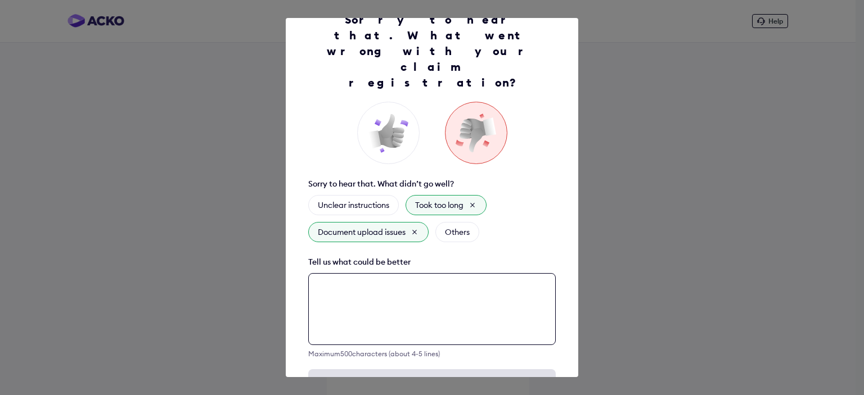
click at [397, 273] on textarea at bounding box center [431, 309] width 247 height 72
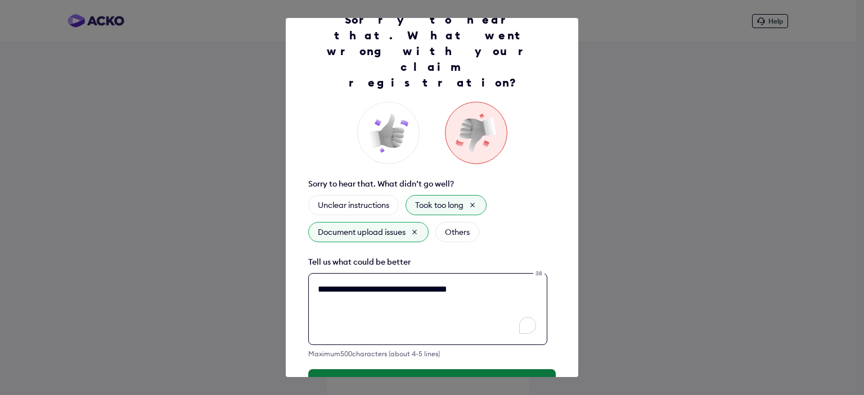
type textarea "**********"
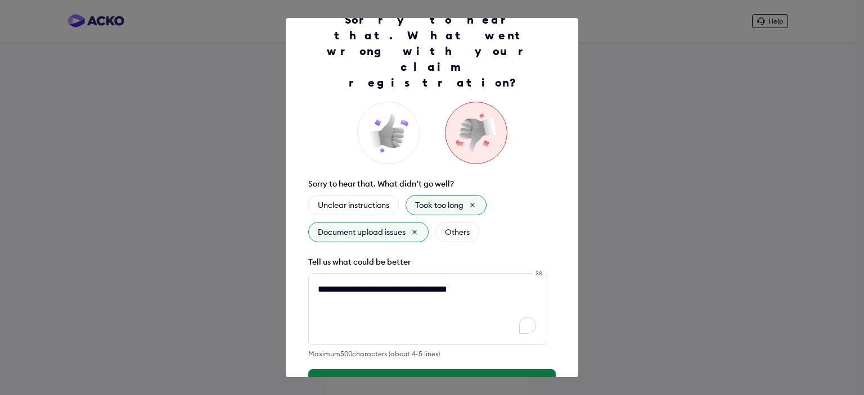
click at [442, 369] on button "Submit Feedback" at bounding box center [431, 382] width 247 height 27
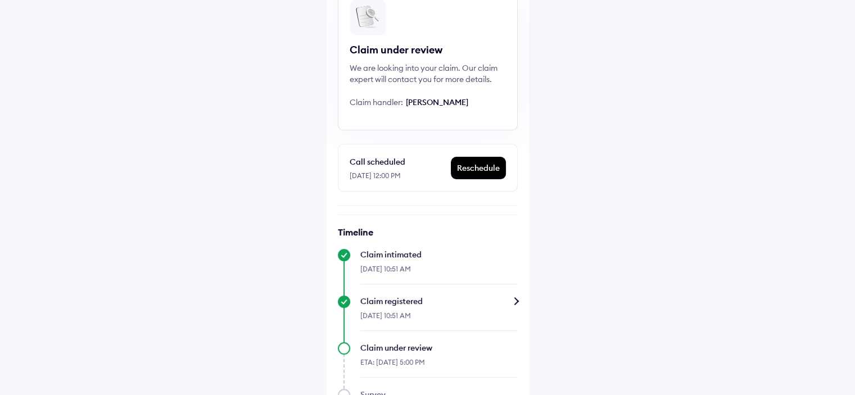
scroll to position [156, 0]
